Goal: Connect with others: Establish contact or relationships with other users

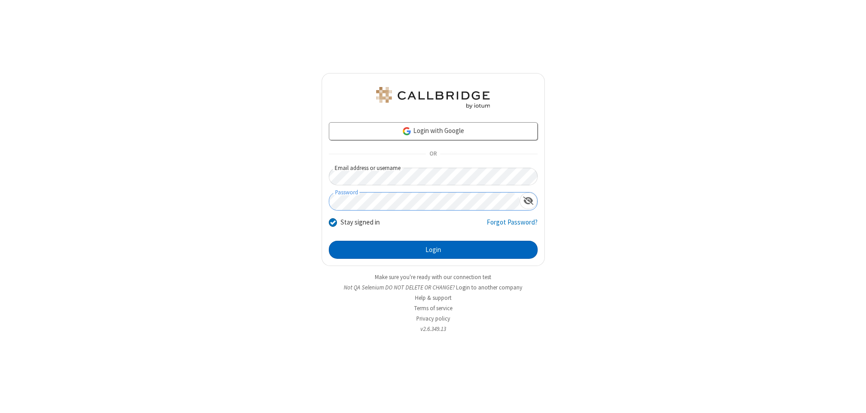
click at [433, 250] on button "Login" at bounding box center [433, 250] width 209 height 18
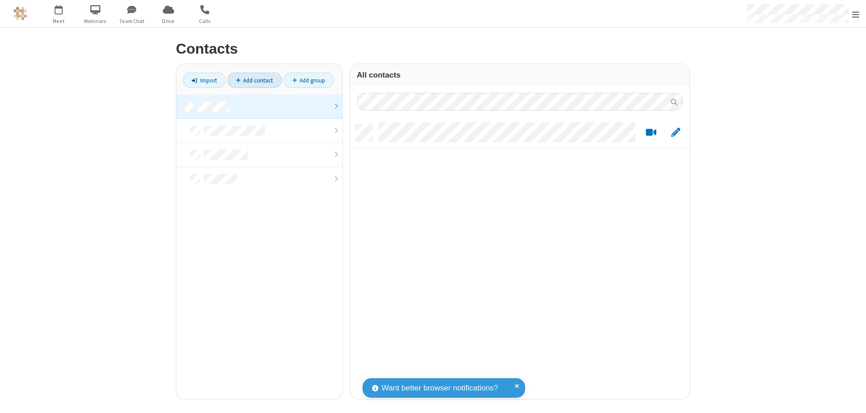
click at [254, 80] on link "Add contact" at bounding box center [254, 80] width 55 height 15
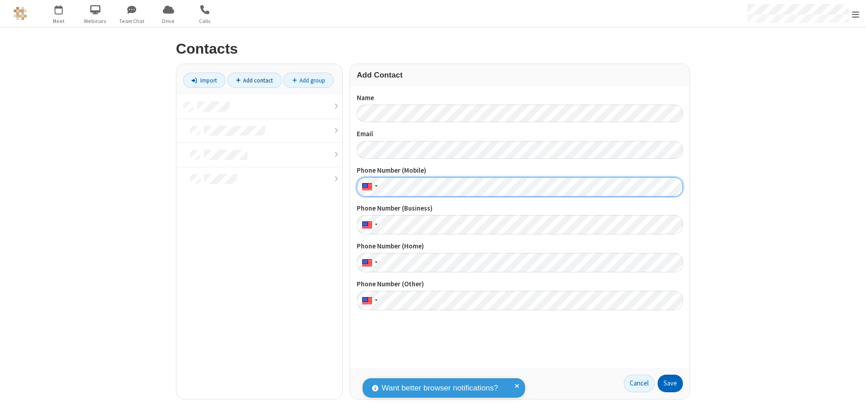
click at [670, 383] on button "Save" at bounding box center [670, 384] width 25 height 18
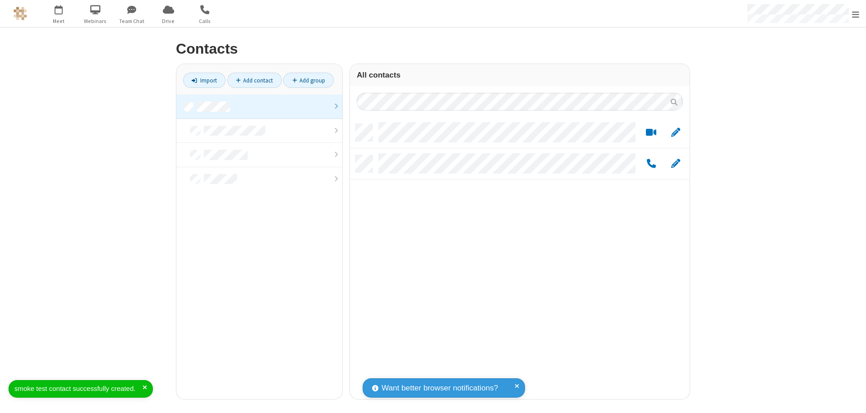
scroll to position [275, 333]
click at [254, 80] on link "Add contact" at bounding box center [254, 80] width 55 height 15
